Goal: Complete application form

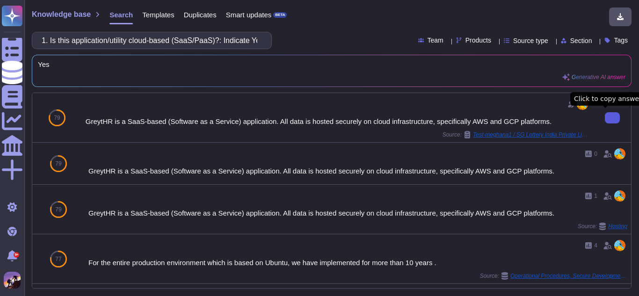
click at [605, 122] on button at bounding box center [612, 117] width 15 height 11
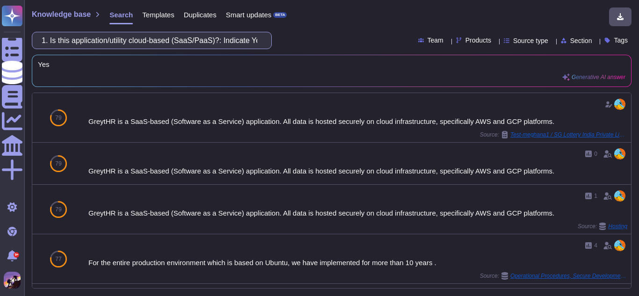
click at [243, 41] on input "1. Is this application/utility cloud-based (SaaS/PaaS)?: Indicate Yes or No." at bounding box center [149, 40] width 225 height 16
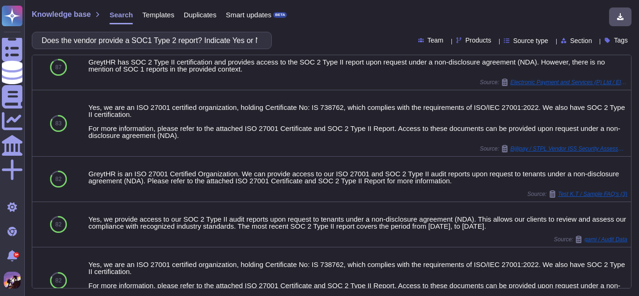
click at [262, 36] on div "Does the vendor provide a SOC1 Type 2 report? Indicate Yes or No." at bounding box center [152, 40] width 240 height 17
click at [256, 41] on input "Does the vendor provide a SOC1 Type 2 report? Indicate Yes or No." at bounding box center [149, 40] width 225 height 16
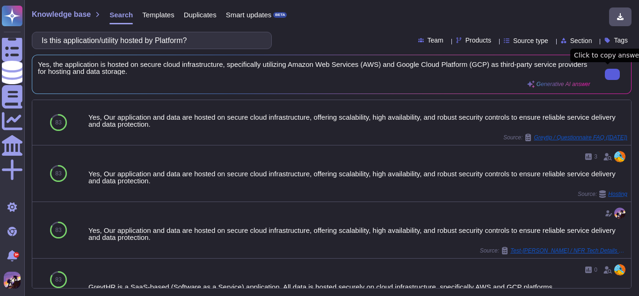
click at [612, 74] on icon at bounding box center [612, 74] width 0 height 0
click at [213, 45] on input "Is this application/utility hosted by Platform?" at bounding box center [149, 40] width 225 height 16
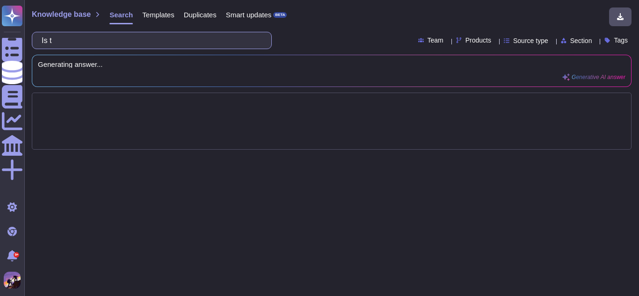
type input "Is"
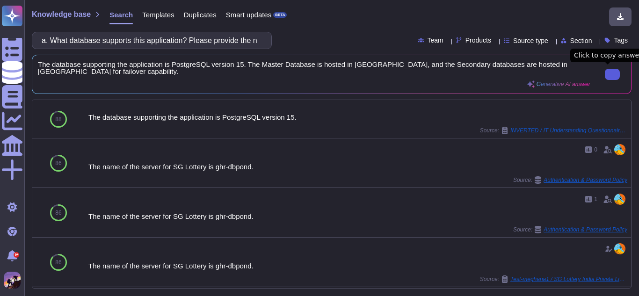
click at [610, 69] on button at bounding box center [612, 74] width 15 height 11
click at [259, 44] on input "a. What database supports this application? Please provide the name and locatio…" at bounding box center [149, 40] width 225 height 16
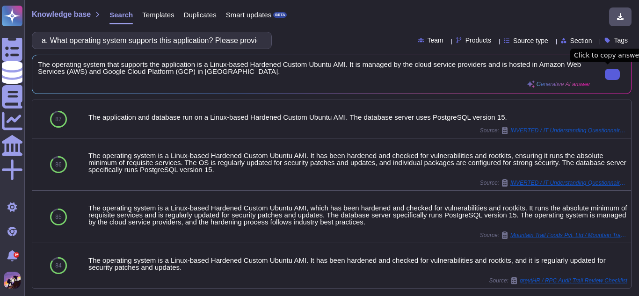
click at [607, 78] on button at bounding box center [612, 74] width 15 height 11
click at [252, 44] on input "a. What operating system supports this application? Please provide the name and…" at bounding box center [149, 40] width 225 height 16
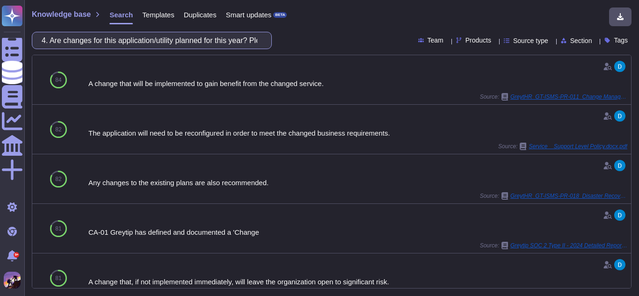
click at [258, 42] on input "4. Are changes for this application/utility planned for this year? Please descr…" at bounding box center [149, 40] width 225 height 16
click at [256, 42] on input "4. Are changes for this application/utility planned for this year? Please descr…" at bounding box center [149, 40] width 225 height 16
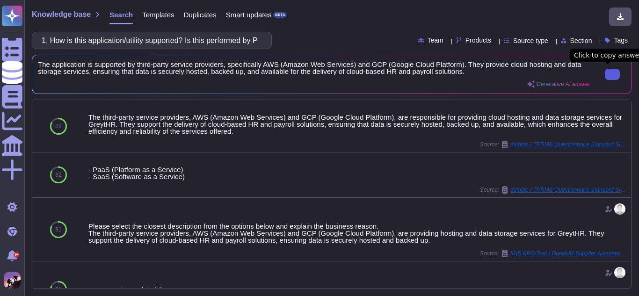
click at [259, 37] on input "1. How is this application/utility supported? Is this performed by Platform or …" at bounding box center [149, 40] width 225 height 16
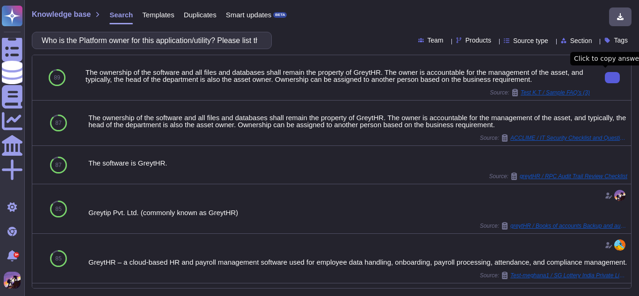
click at [605, 82] on button at bounding box center [612, 77] width 15 height 11
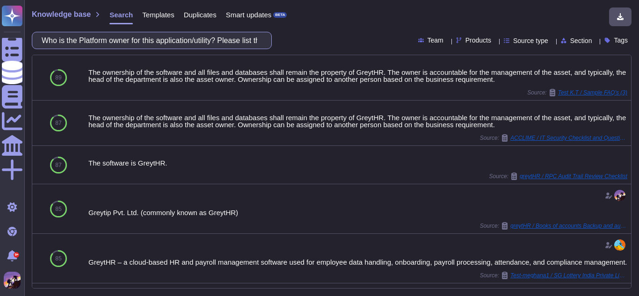
click at [236, 35] on input "Who is the Platform owner for this application/utility? Please list their name." at bounding box center [149, 40] width 225 height 16
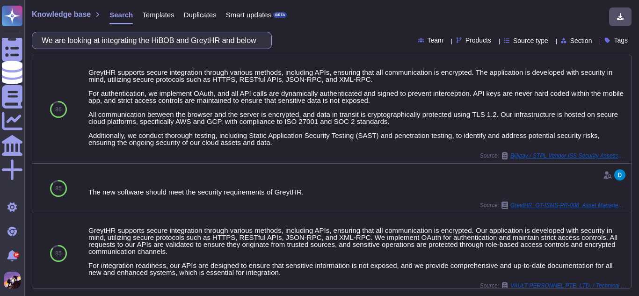
click at [223, 39] on input "We are looking at integrating the HiBOB and GreytHR and below are few questions." at bounding box center [149, 40] width 225 height 16
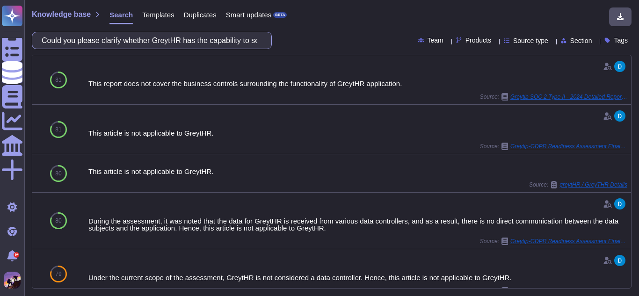
click at [257, 43] on input "Could you please clarify whether GreytHR has the capability to send employee da…" at bounding box center [149, 40] width 225 height 16
click at [255, 42] on input "Could you please clarify whether GreytHR has the capability to send employee da…" at bounding box center [149, 40] width 225 height 16
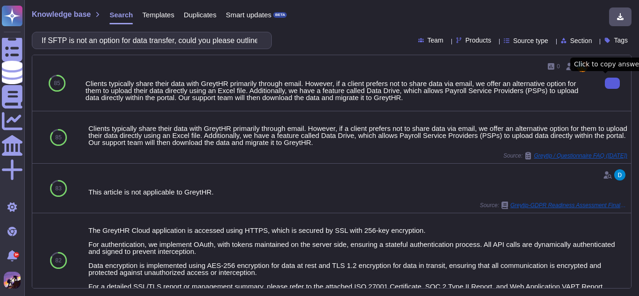
click at [605, 88] on button at bounding box center [612, 83] width 15 height 11
